Goal: Task Accomplishment & Management: Manage account settings

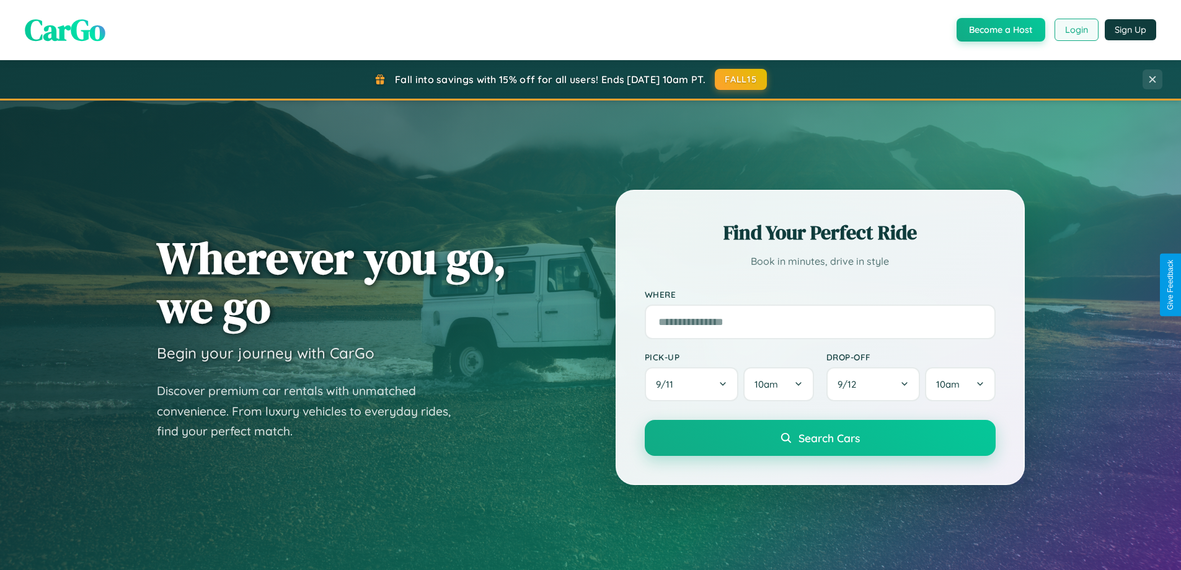
click at [1076, 30] on button "Login" at bounding box center [1077, 30] width 44 height 22
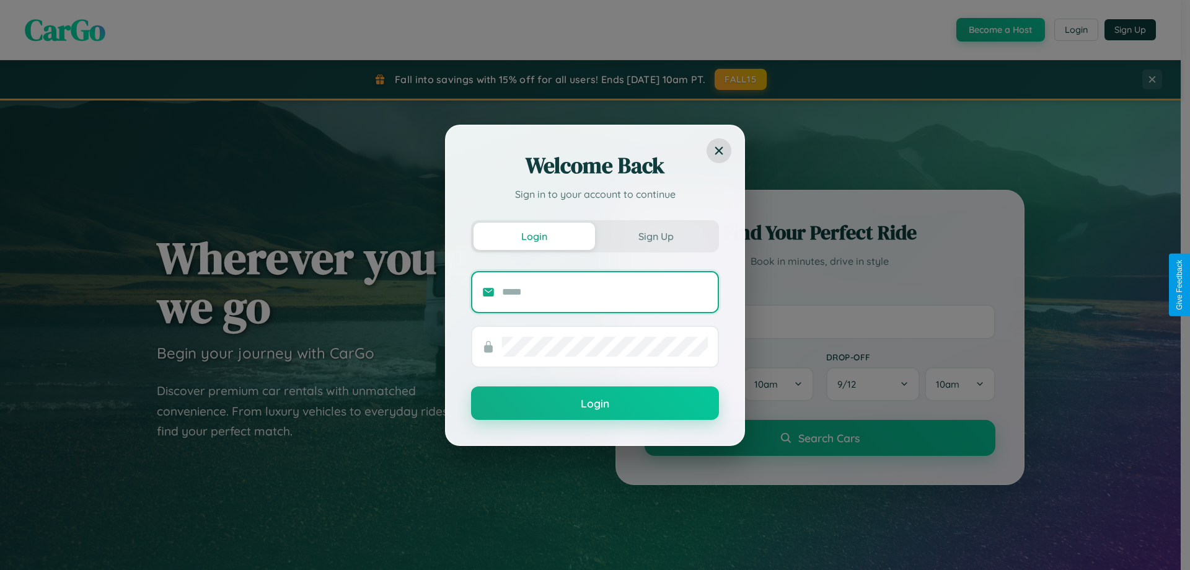
click at [605, 291] on input "text" at bounding box center [605, 292] width 206 height 20
type input "**********"
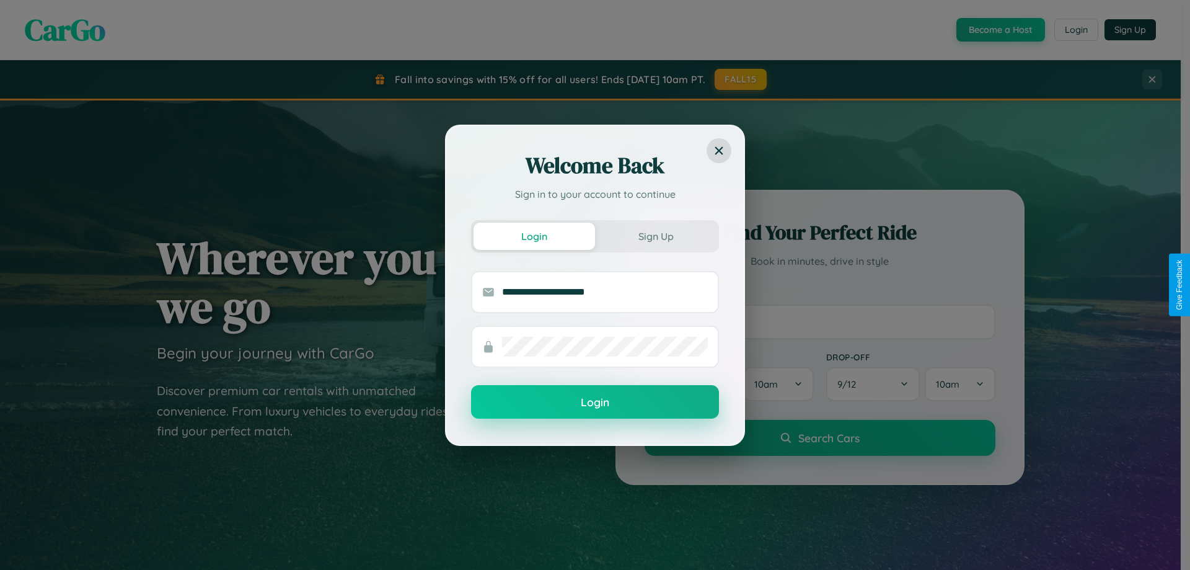
click at [595, 402] on button "Login" at bounding box center [595, 401] width 248 height 33
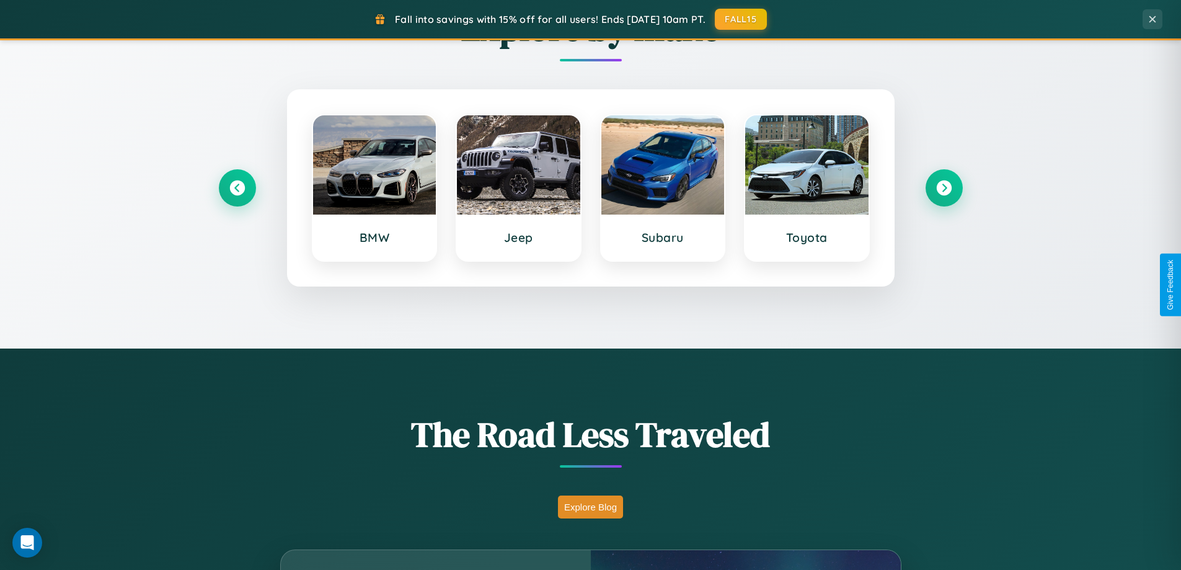
scroll to position [853, 0]
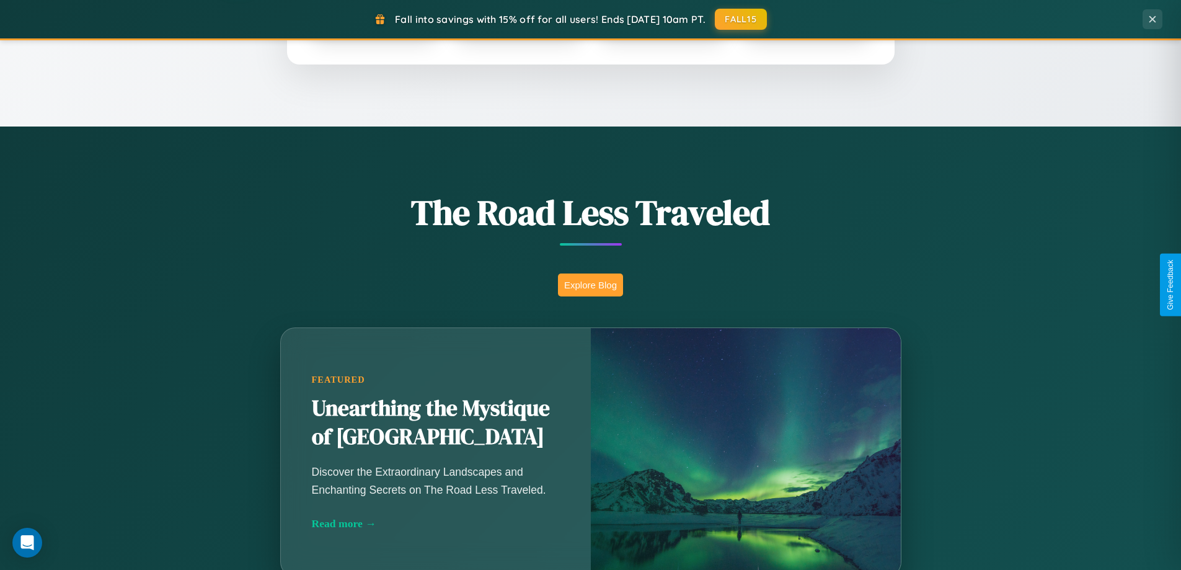
click at [590, 285] on button "Explore Blog" at bounding box center [590, 284] width 65 height 23
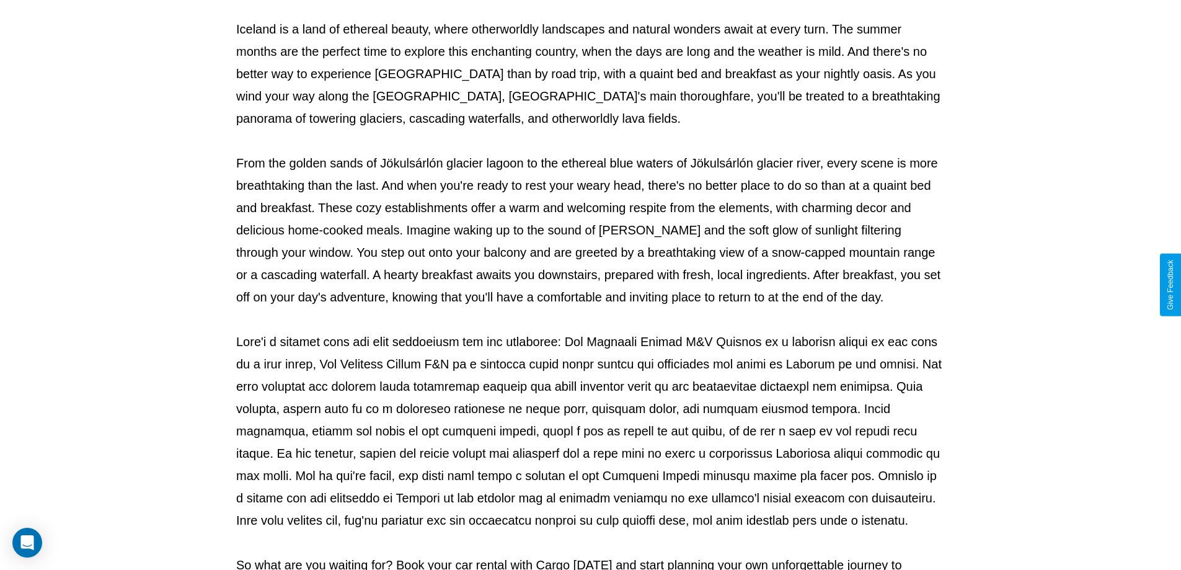
scroll to position [401, 0]
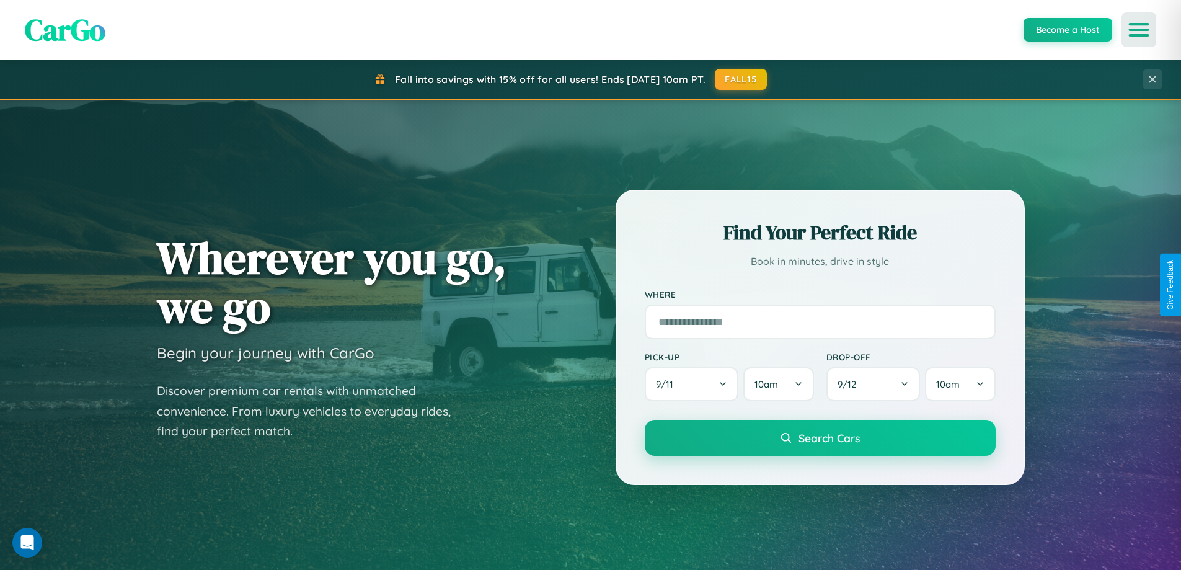
click at [1139, 30] on icon "Open menu" at bounding box center [1139, 29] width 18 height 11
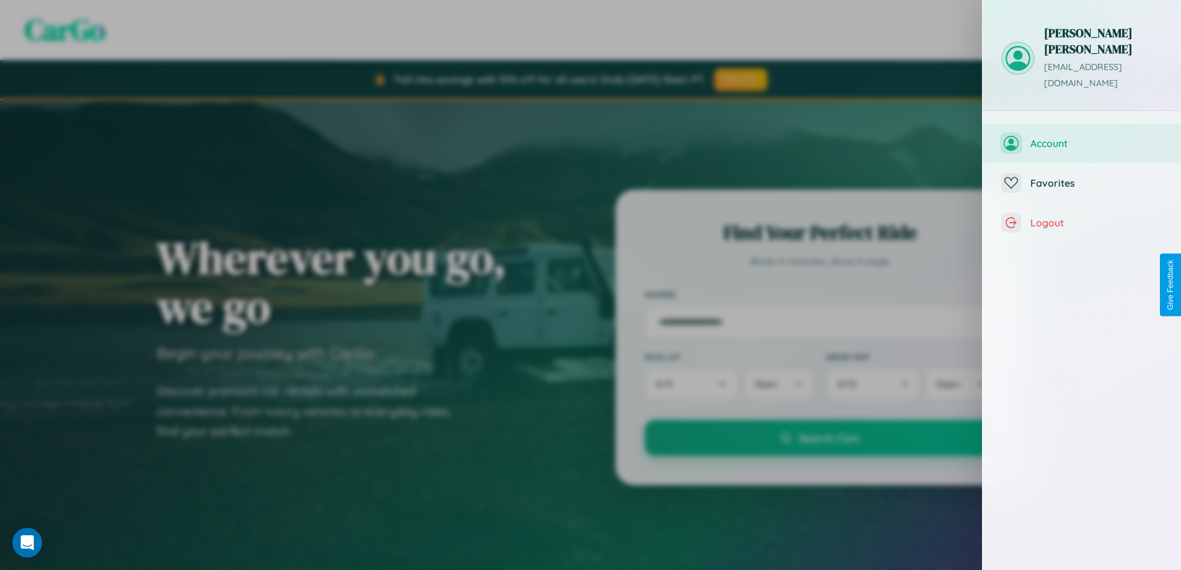
click at [1082, 137] on span "Account" at bounding box center [1096, 143] width 132 height 12
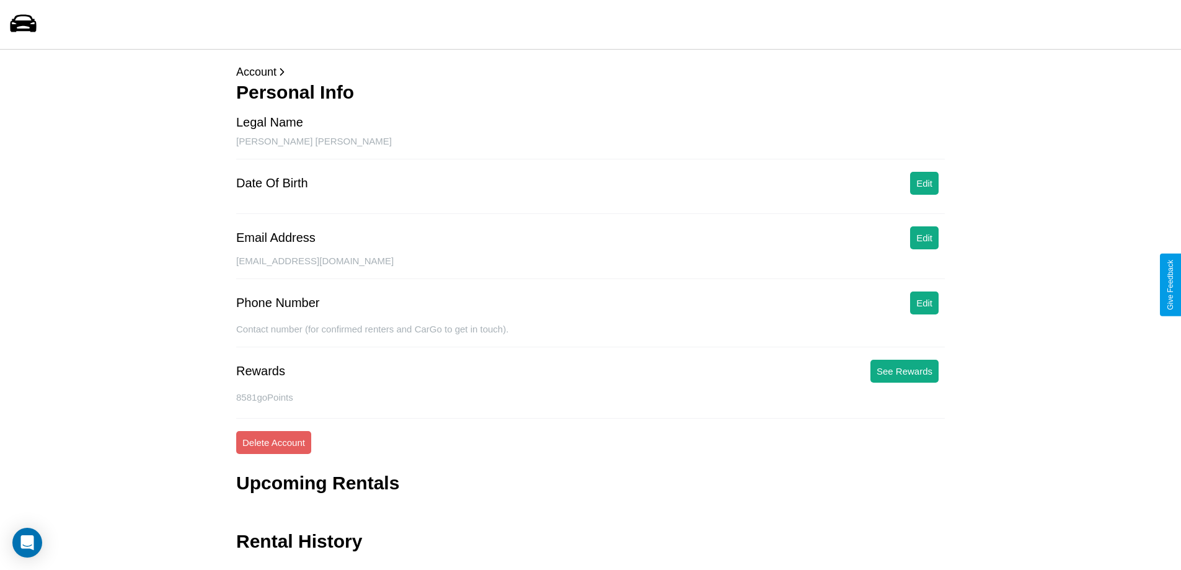
scroll to position [30, 0]
